Goal: Task Accomplishment & Management: Use online tool/utility

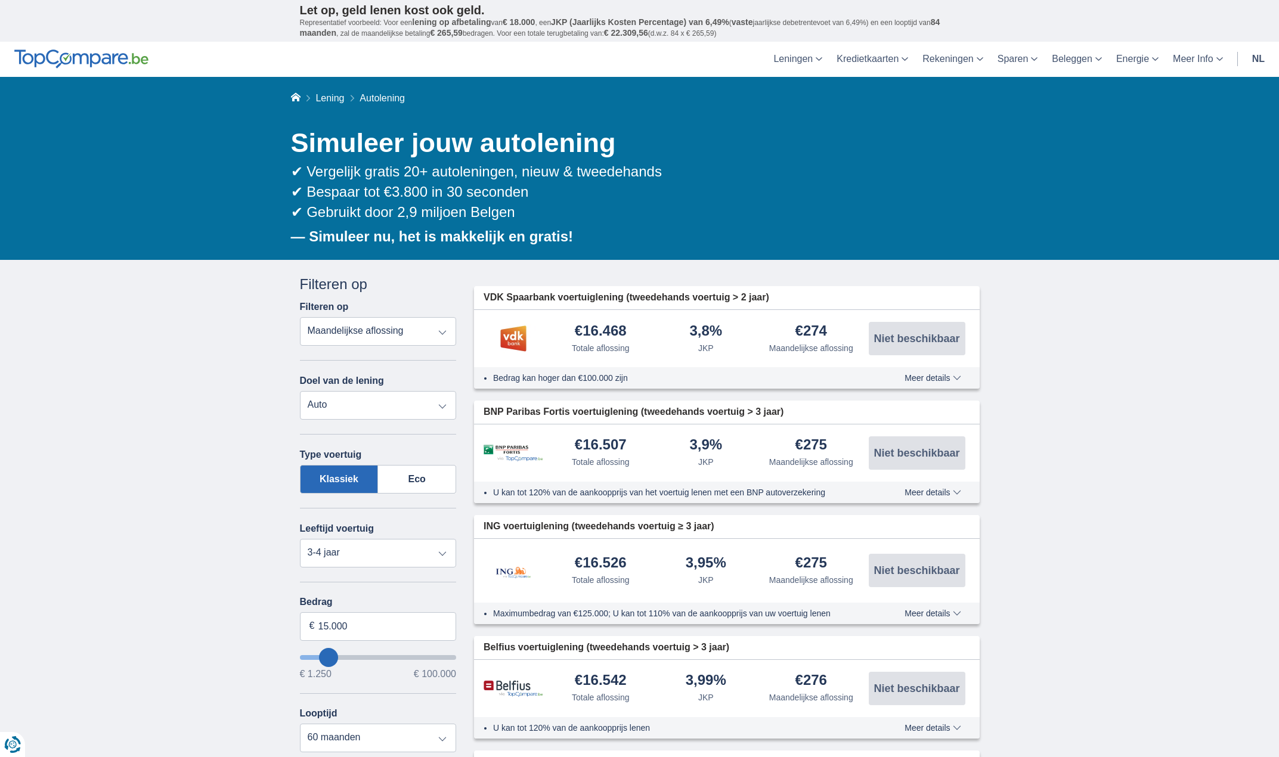
click at [418, 327] on select "Totale aflossing JKP Maandelijkse aflossing" at bounding box center [378, 331] width 157 height 29
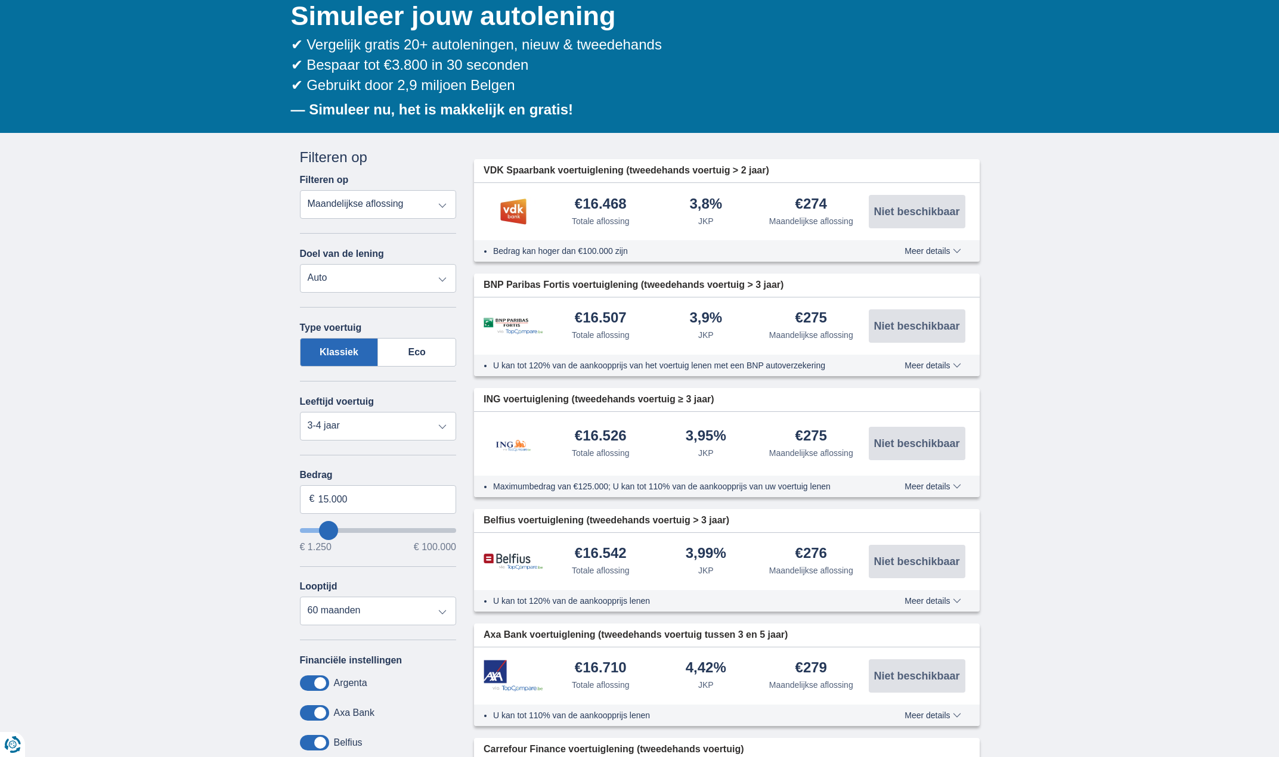
scroll to position [238, 0]
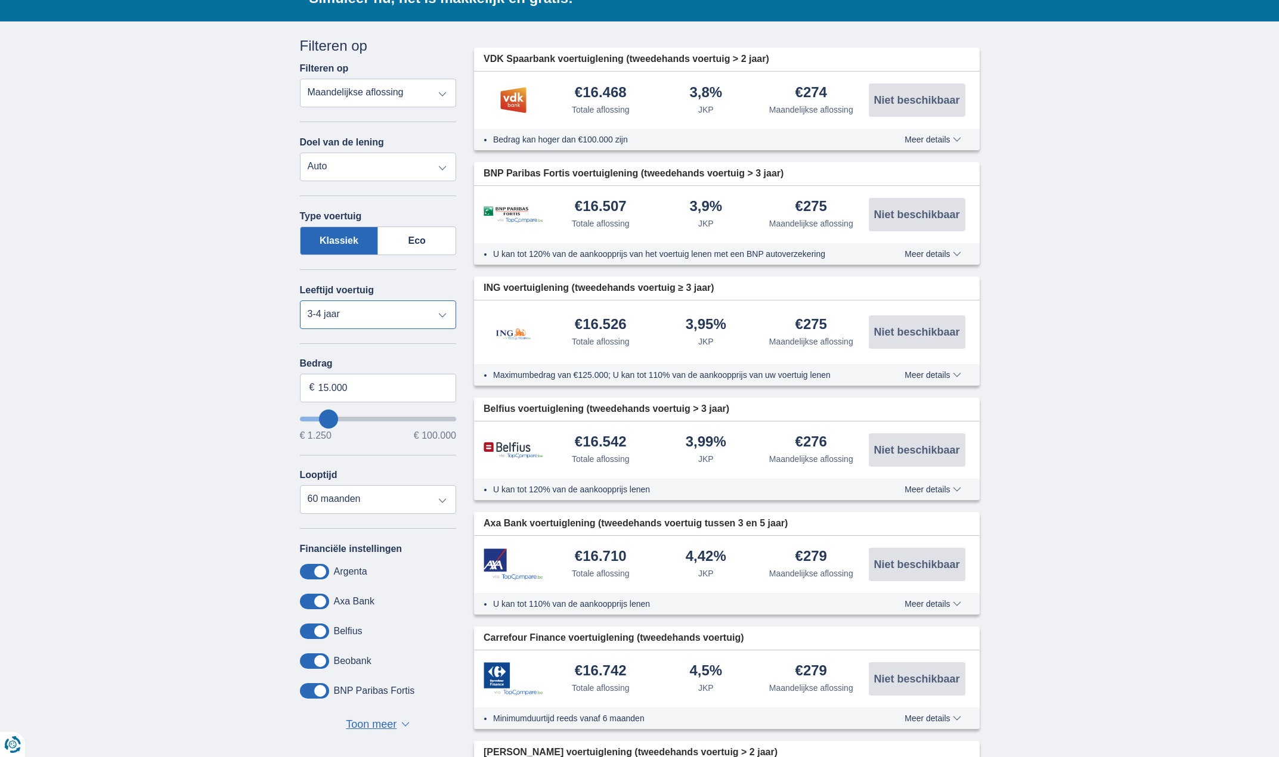
click at [362, 315] on select "Nieuw 0-1 jaar 1-2 jaar 2-3 jaar 3-4 jaar 4-5 jaar 5+ jaar" at bounding box center [378, 314] width 157 height 29
click at [300, 300] on select "Nieuw 0-1 jaar 1-2 jaar 2-3 jaar 3-4 jaar 4-5 jaar 5+ jaar" at bounding box center [378, 314] width 157 height 29
drag, startPoint x: 361, startPoint y: 386, endPoint x: 297, endPoint y: 380, distance: 63.5
click at [297, 380] on div "Annuleren Filters Filteren op Filteren op Totale aflossing JKP Maandelijkse afl…" at bounding box center [378, 393] width 175 height 715
type input "35.000"
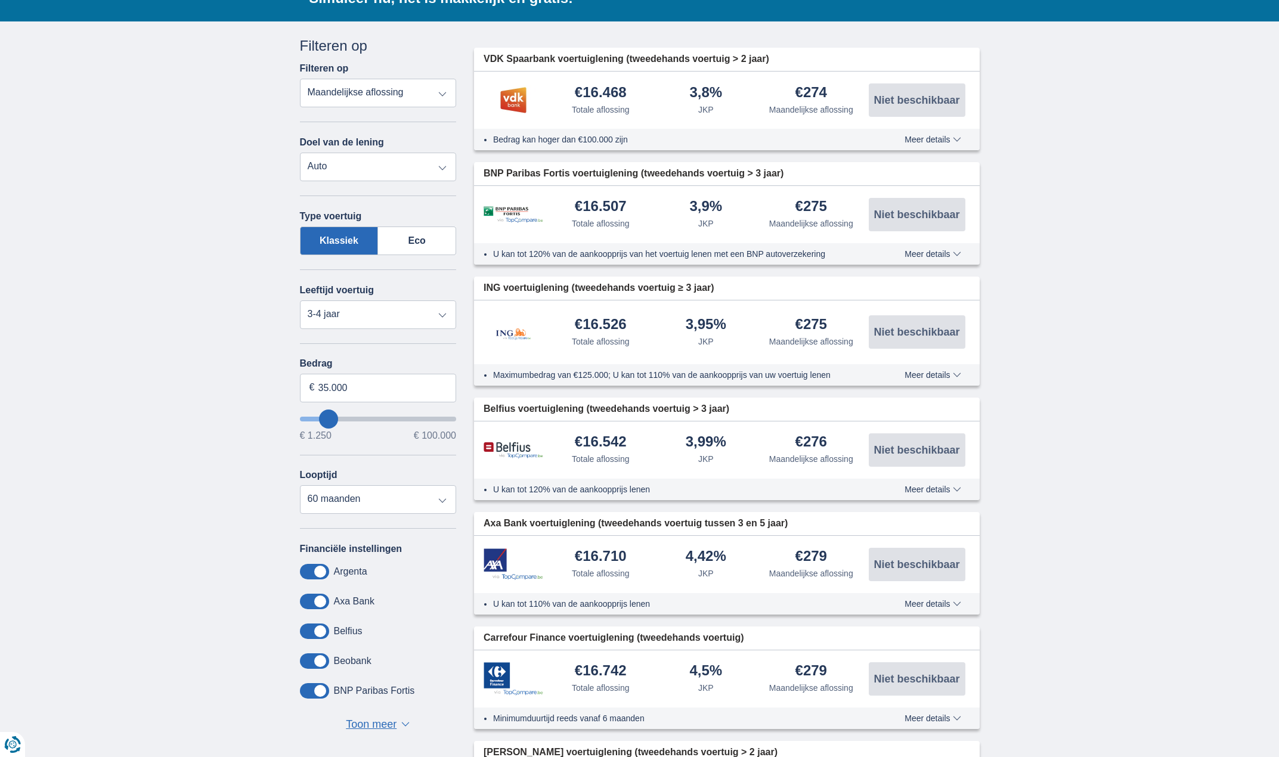
type input "35250"
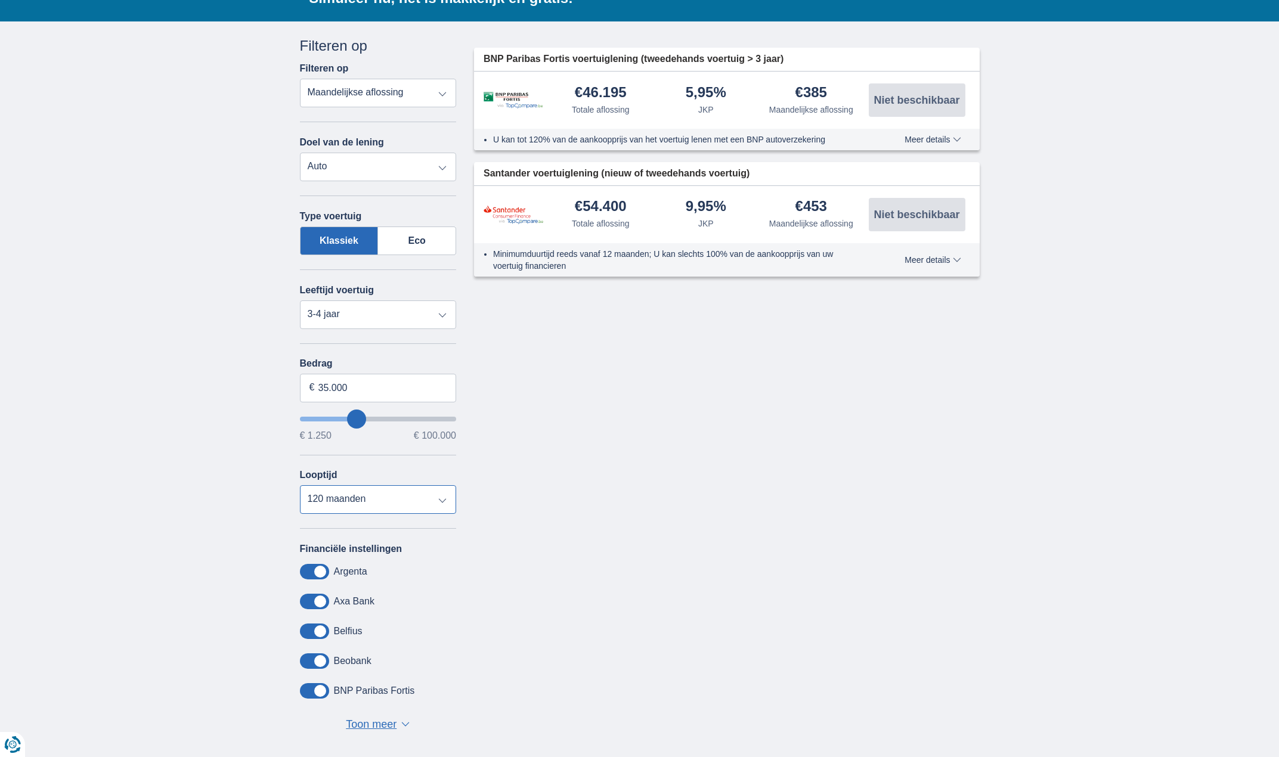
click at [373, 491] on select "12 maanden 18 maanden 24 maanden 30 maanden 36 maanden 42 maanden 48 maanden 60…" at bounding box center [378, 499] width 157 height 29
click at [300, 485] on select "12 maanden 18 maanden 24 maanden 30 maanden 36 maanden 42 maanden 48 maanden 60…" at bounding box center [378, 499] width 157 height 29
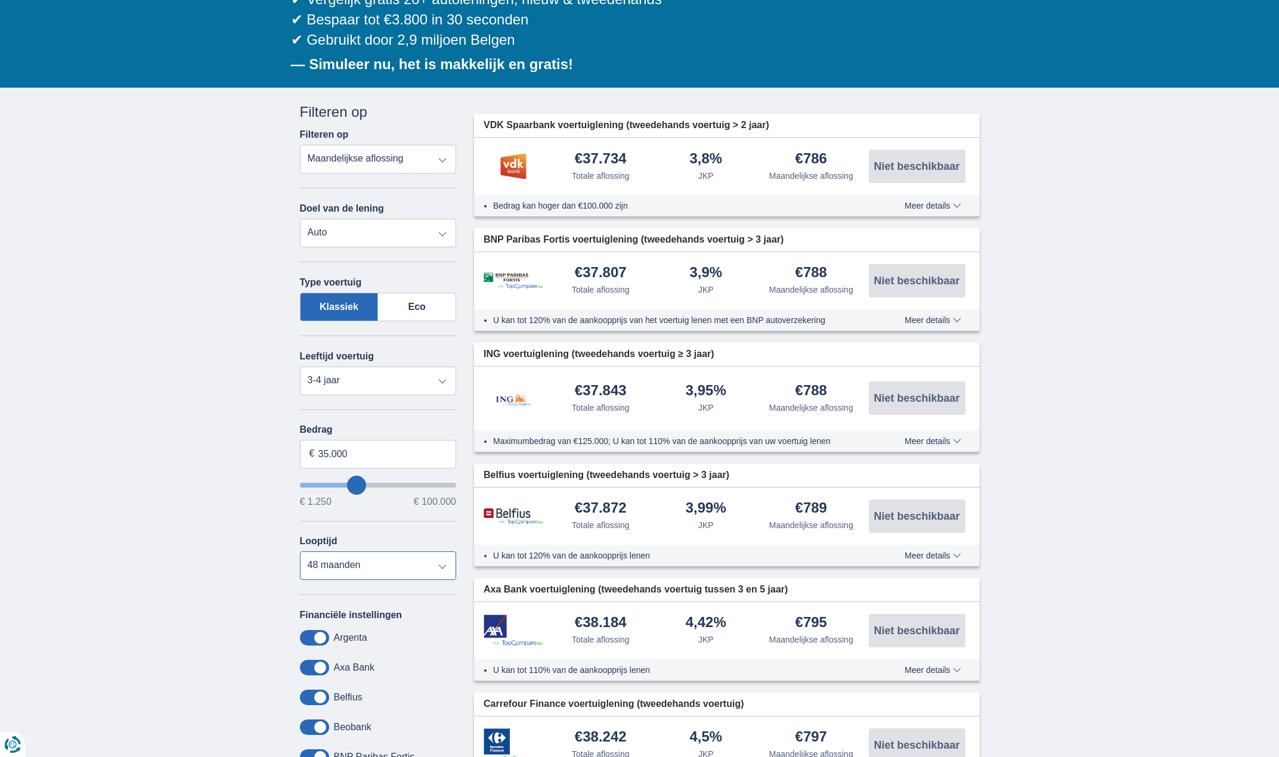
scroll to position [179, 0]
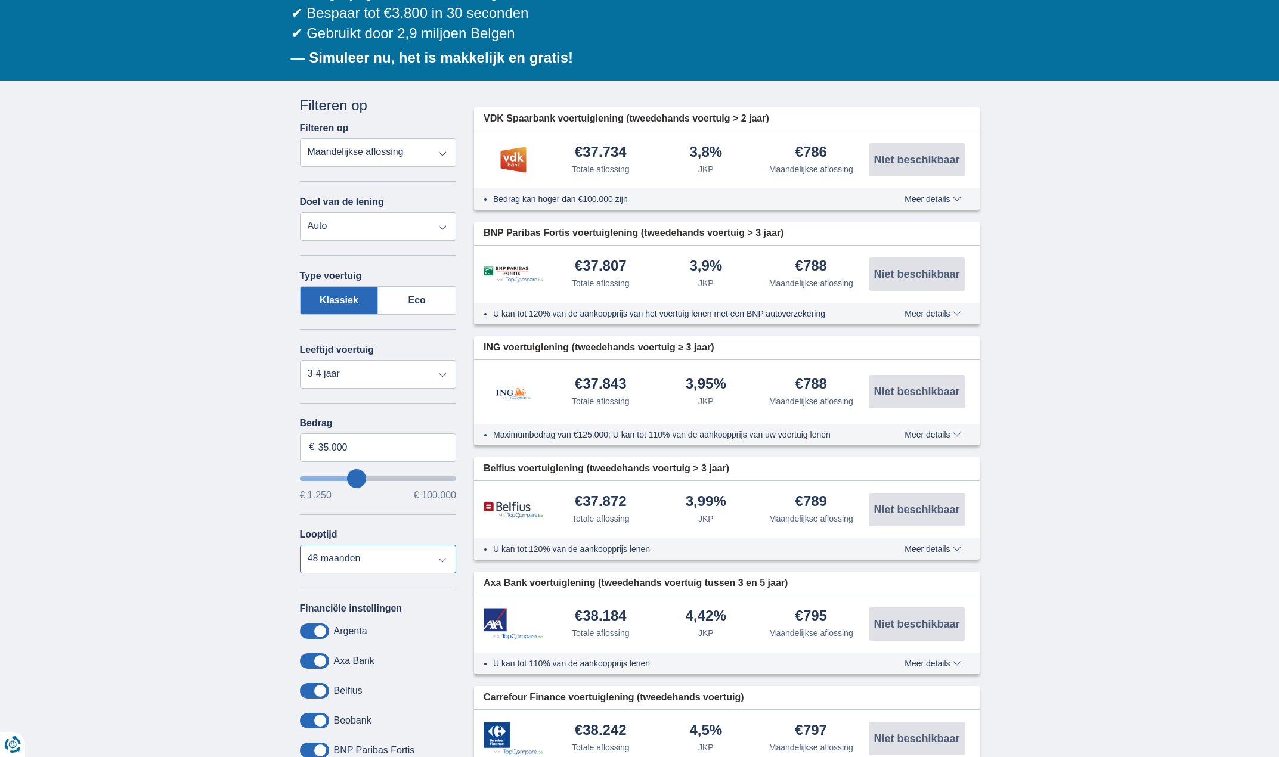
click at [328, 551] on select "12 maanden 18 maanden 24 maanden 30 maanden 36 maanden 42 maanden 48 maanden 60…" at bounding box center [378, 559] width 157 height 29
click at [300, 545] on select "12 maanden 18 maanden 24 maanden 30 maanden 36 maanden 42 maanden 48 maanden 60…" at bounding box center [378, 559] width 157 height 29
click at [345, 555] on select "12 maanden 18 maanden 24 maanden 30 maanden 36 maanden 42 maanden 48 maanden 60…" at bounding box center [378, 559] width 157 height 29
click at [300, 545] on select "12 maanden 18 maanden 24 maanden 30 maanden 36 maanden 42 maanden 48 maanden 60…" at bounding box center [378, 559] width 157 height 29
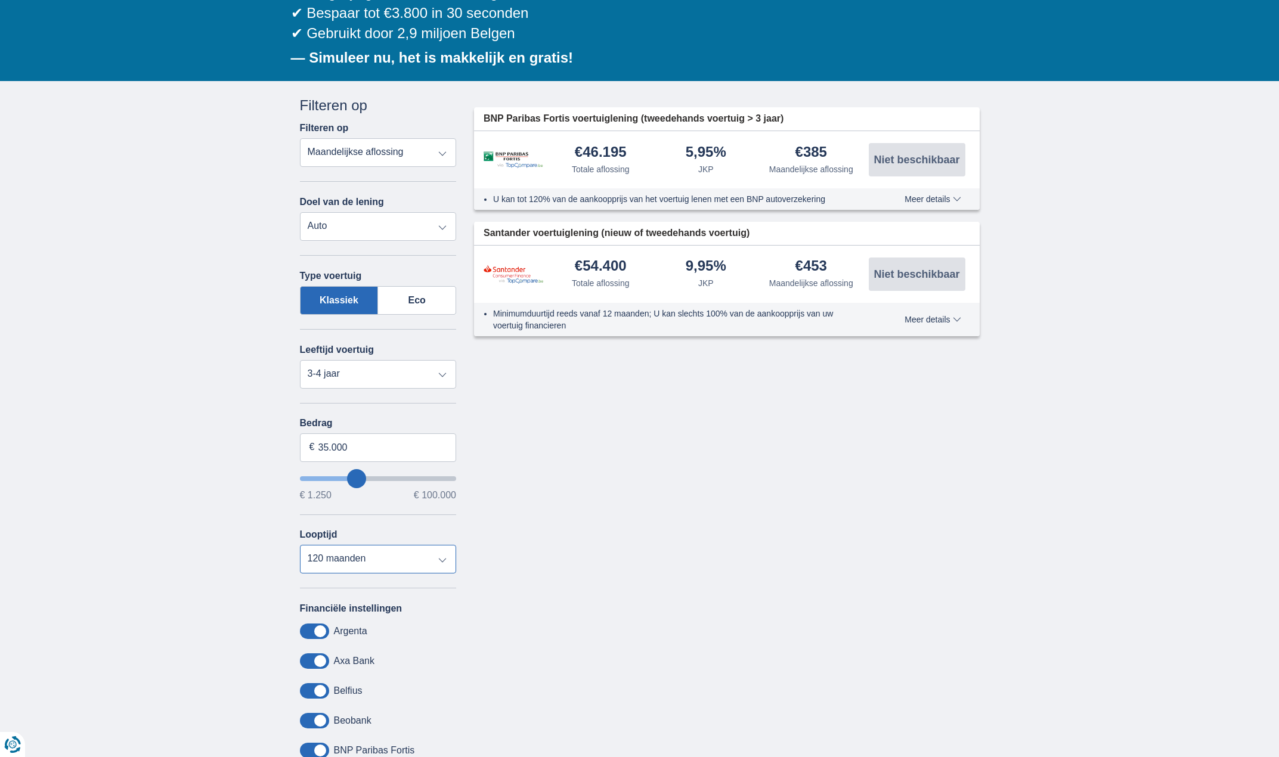
click at [389, 556] on select "12 maanden 18 maanden 24 maanden 30 maanden 36 maanden 42 maanden 48 maanden 60…" at bounding box center [378, 559] width 157 height 29
select select "24"
click at [300, 545] on select "12 maanden 18 maanden 24 maanden 30 maanden 36 maanden 42 maanden 48 maanden 60…" at bounding box center [378, 559] width 157 height 29
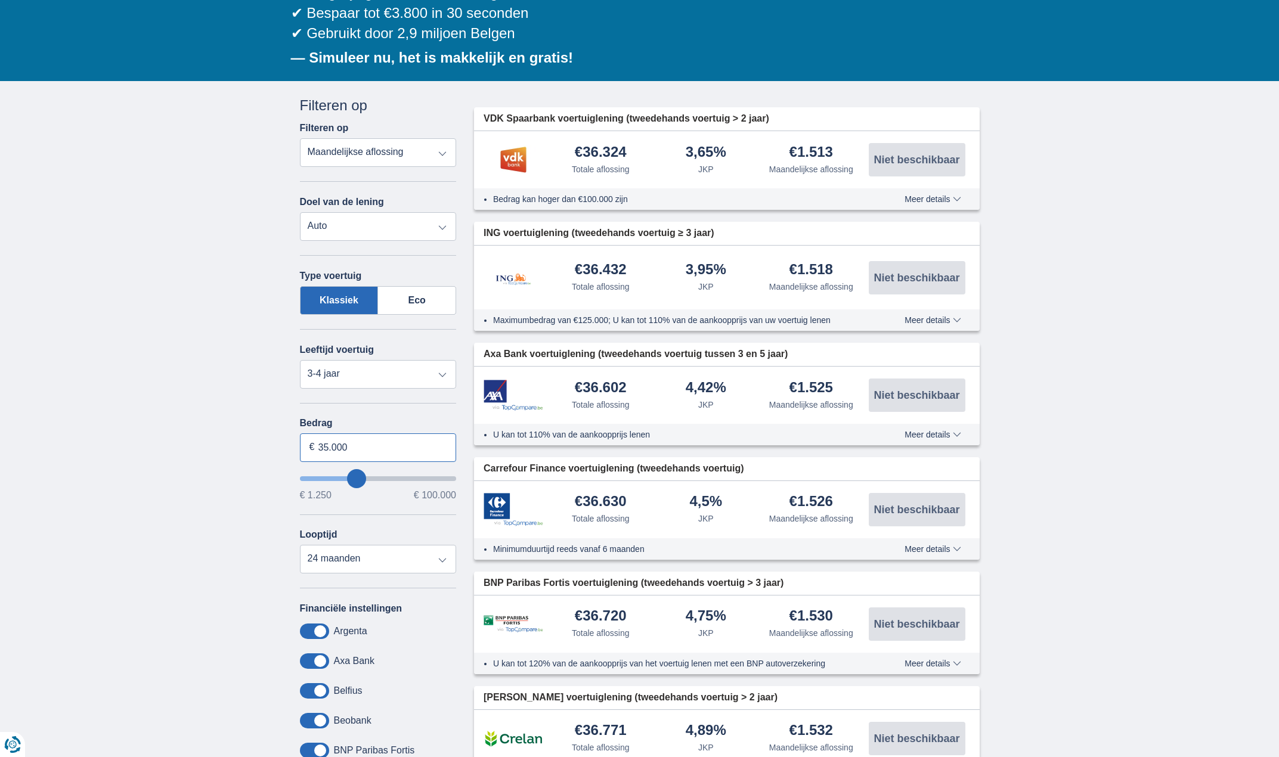
click at [363, 456] on input "35.000" at bounding box center [378, 447] width 157 height 29
type input "35250"
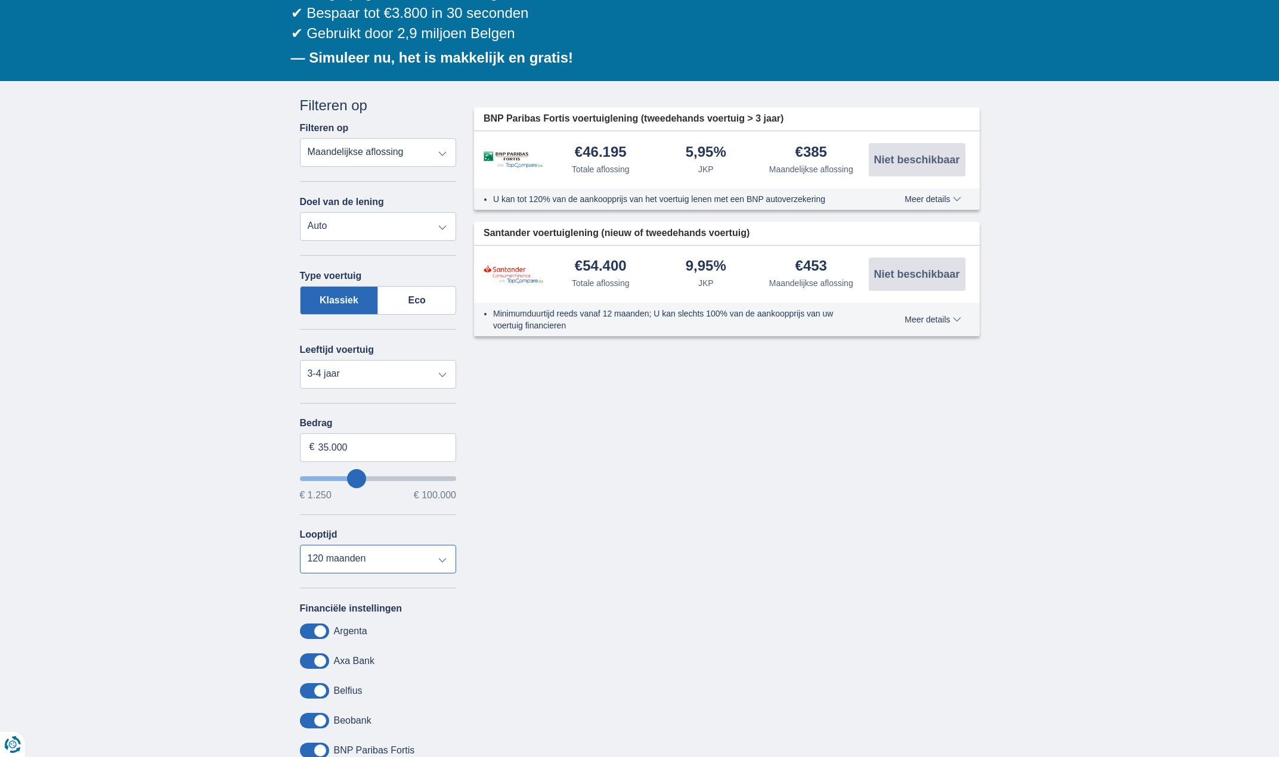
click at [300, 545] on select "12 maanden 18 maanden 24 maanden 30 maanden 36 maanden 42 maanden 48 maanden 60…" at bounding box center [378, 559] width 157 height 29
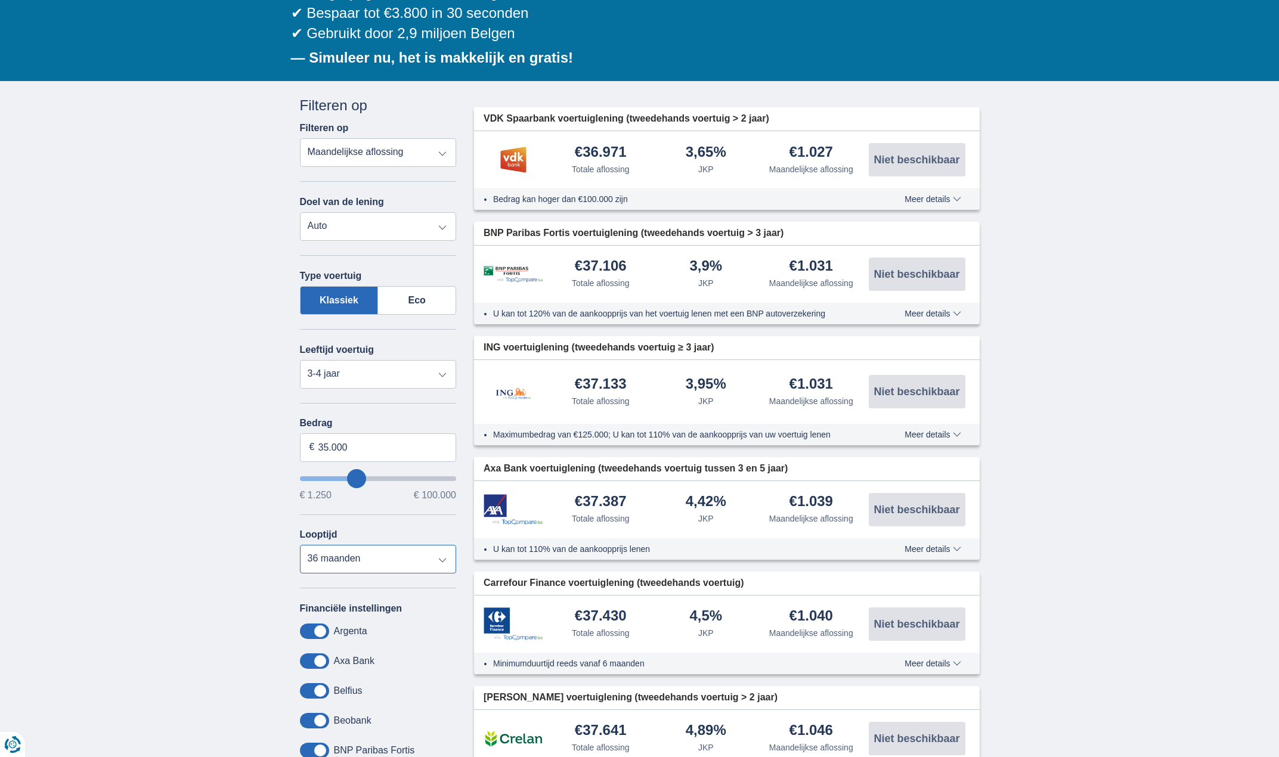
click at [346, 556] on select "12 maanden 18 maanden 24 maanden 30 maanden 36 maanden 42 maanden 48 maanden 60…" at bounding box center [378, 559] width 157 height 29
click at [300, 545] on select "12 maanden 18 maanden 24 maanden 30 maanden 36 maanden 42 maanden 48 maanden 60…" at bounding box center [378, 559] width 157 height 29
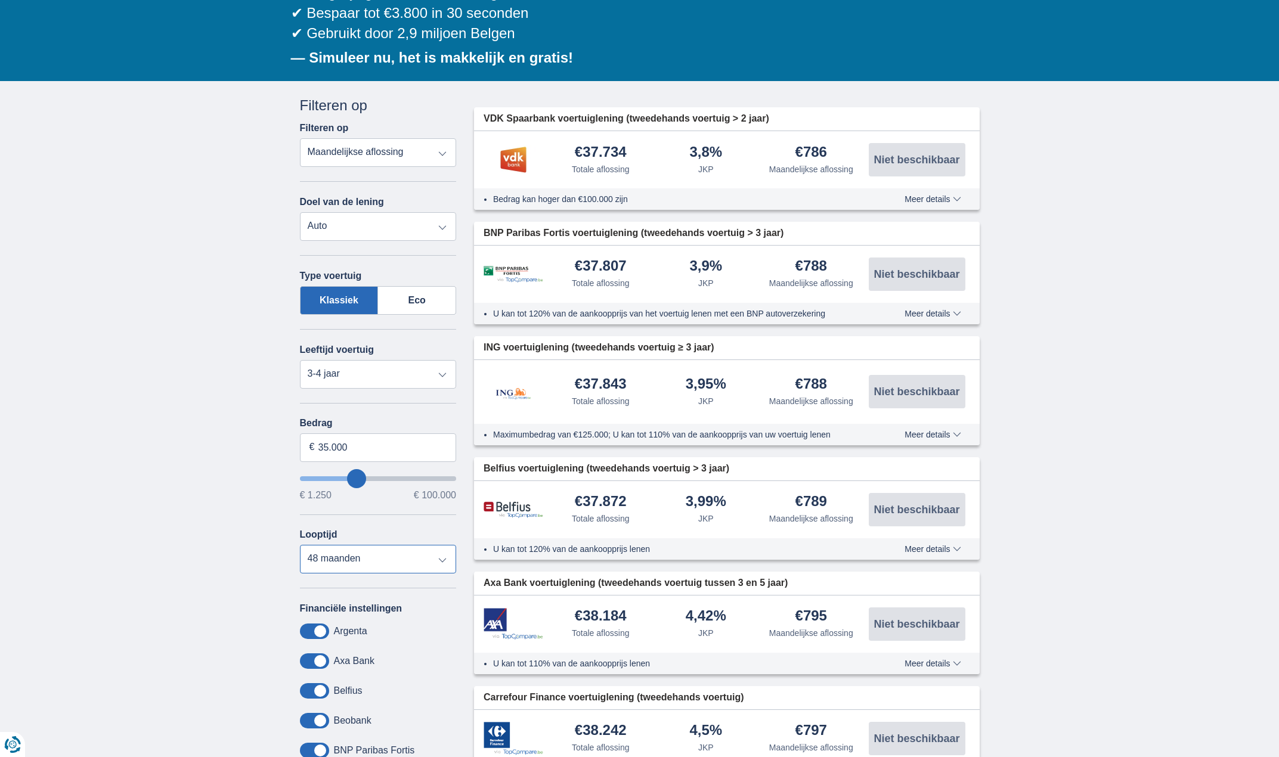
click at [358, 563] on select "12 maanden 18 maanden 24 maanden 30 maanden 36 maanden 42 maanden 48 maanden 60…" at bounding box center [378, 559] width 157 height 29
click at [300, 545] on select "12 maanden 18 maanden 24 maanden 30 maanden 36 maanden 42 maanden 48 maanden 60…" at bounding box center [378, 559] width 157 height 29
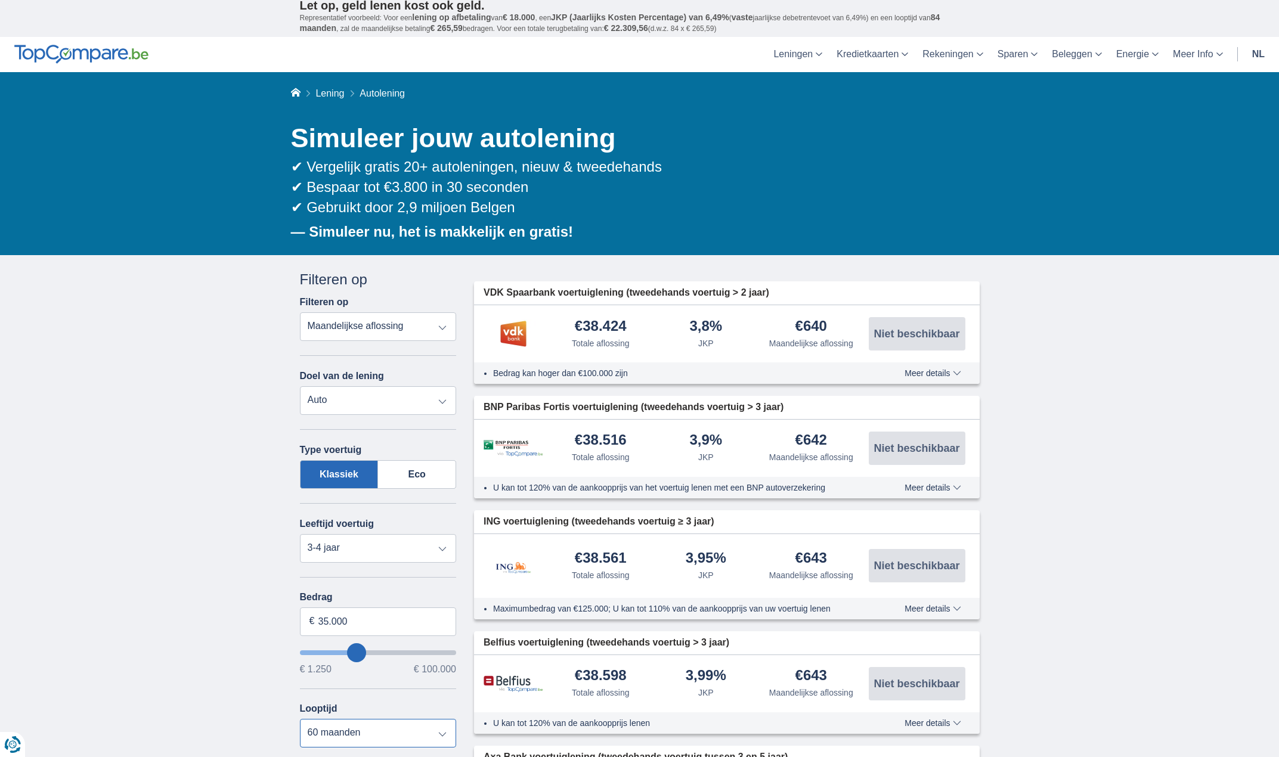
scroll to position [0, 0]
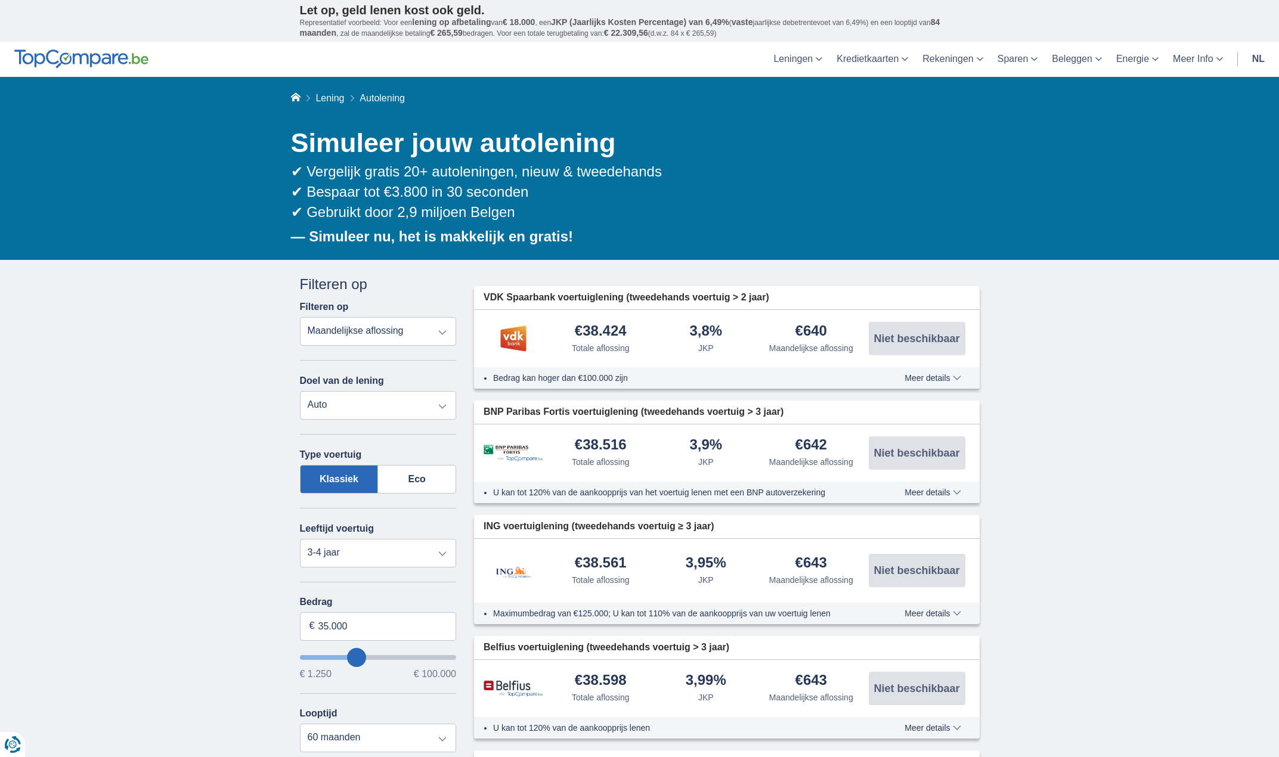
click at [952, 373] on button "Meer details Minder details" at bounding box center [932, 378] width 74 height 10
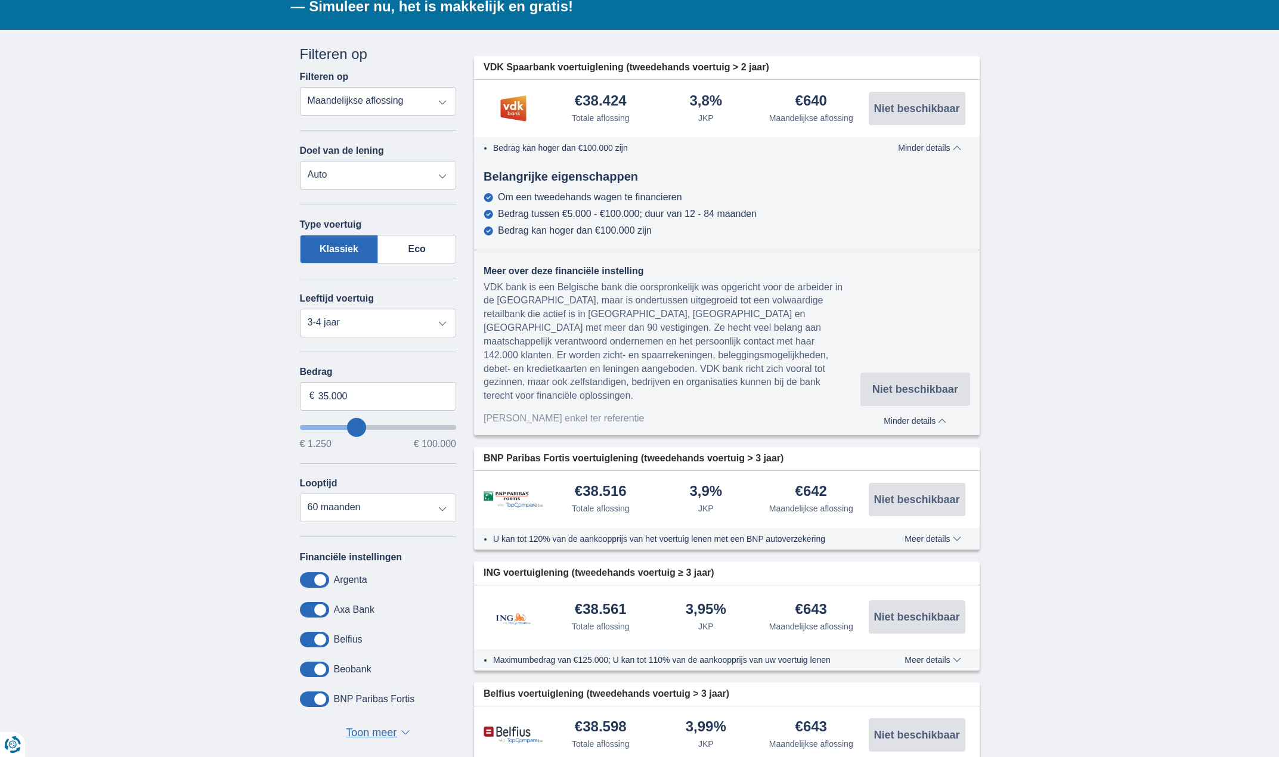
scroll to position [238, 0]
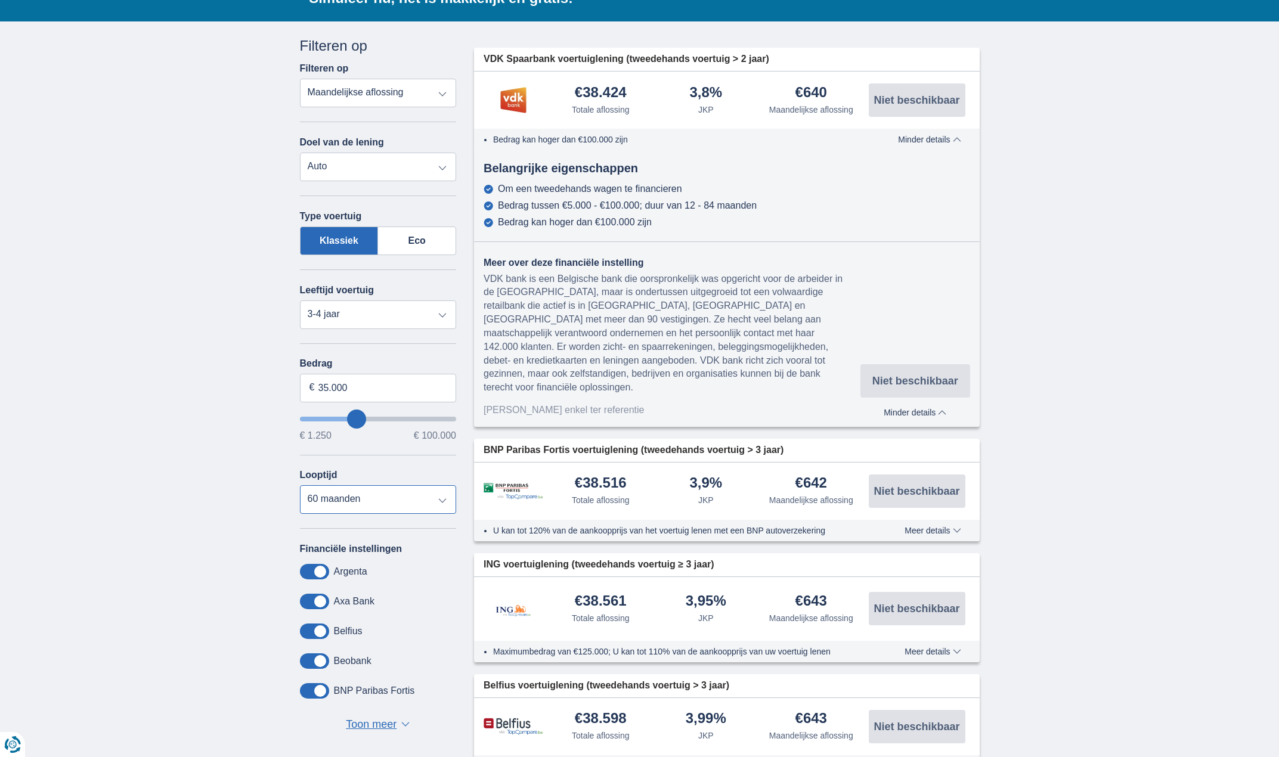
click at [379, 506] on select "12 maanden 18 maanden 24 maanden 30 maanden 36 maanden 42 maanden 48 maanden 60…" at bounding box center [378, 499] width 157 height 29
select select "48"
click at [300, 485] on select "12 maanden 18 maanden 24 maanden 30 maanden 36 maanden 42 maanden 48 maanden 60…" at bounding box center [378, 499] width 157 height 29
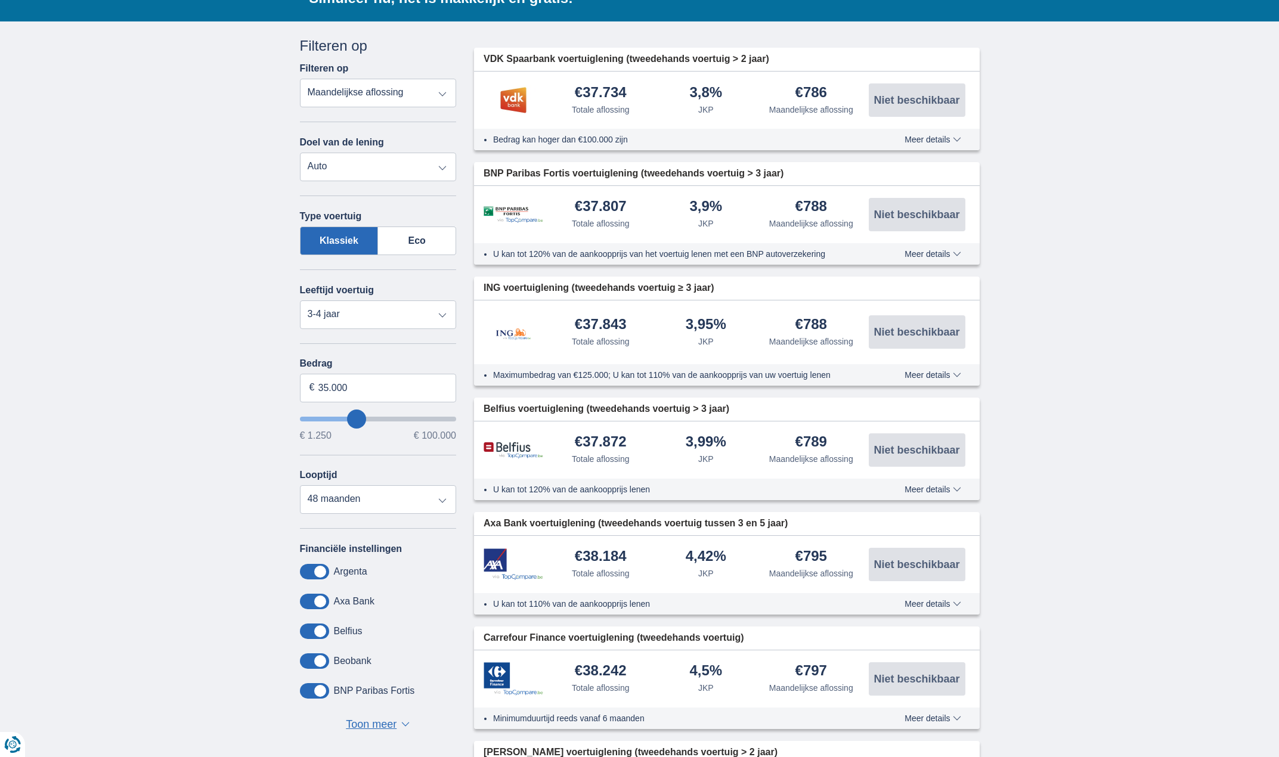
click at [126, 152] on div "× widget.non-eligible-application.title widget.non-eligible-application.text no…" at bounding box center [639, 743] width 1279 height 1444
